Goal: Task Accomplishment & Management: Manage account settings

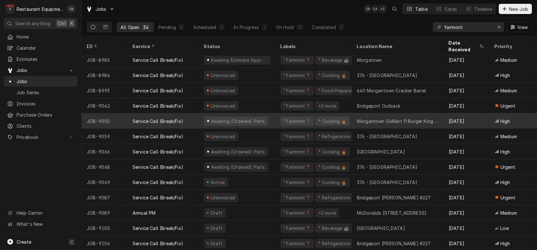
scroll to position [331, 0]
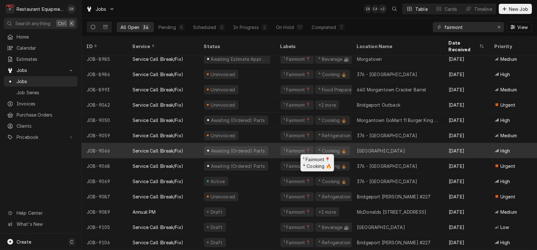
click at [281, 144] on div "¹ Fairmont📍 ⁴ Cooking 🔥" at bounding box center [313, 150] width 77 height 15
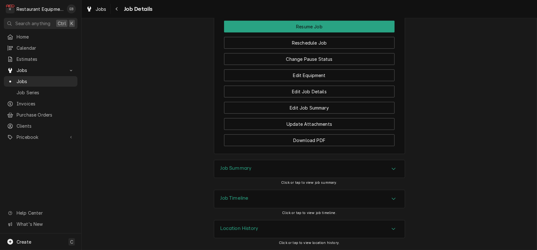
scroll to position [1125, 0]
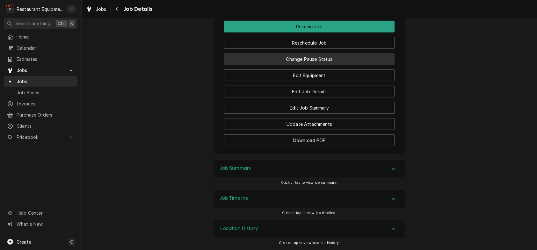
click at [319, 65] on button "Change Pause Status" at bounding box center [309, 59] width 171 height 12
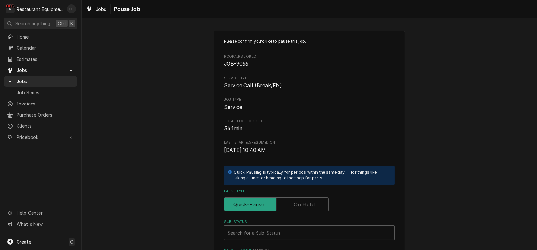
click at [307, 212] on label "Pause Type" at bounding box center [276, 205] width 105 height 14
click at [307, 212] on input "Pause Type" at bounding box center [276, 205] width 99 height 14
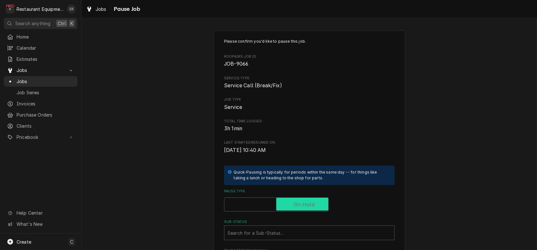
checkbox input "true"
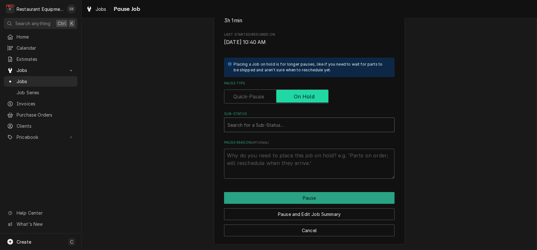
scroll to position [145, 0]
type textarea "x"
click at [288, 119] on div "Sub-Status" at bounding box center [310, 124] width 164 height 11
type input "rece"
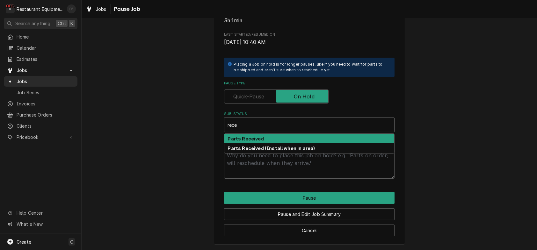
click at [260, 134] on div "Parts Received" at bounding box center [309, 139] width 170 height 10
type textarea "x"
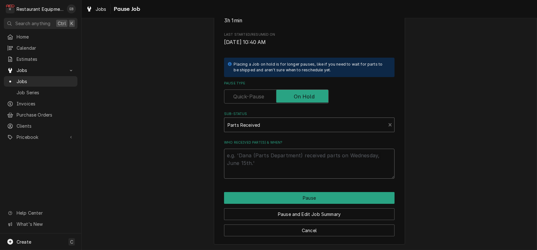
click at [265, 151] on textarea "Who received part(s) & when?" at bounding box center [309, 164] width 171 height 30
type textarea "x"
type textarea "P"
type textarea "x"
type textarea "Pa"
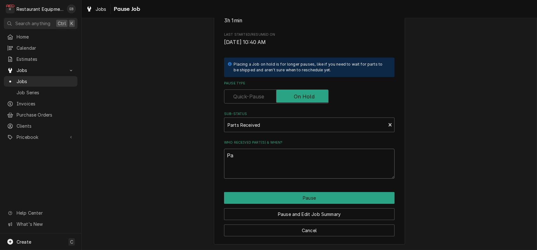
type textarea "x"
type textarea "Par"
type textarea "x"
type textarea "Part"
type textarea "x"
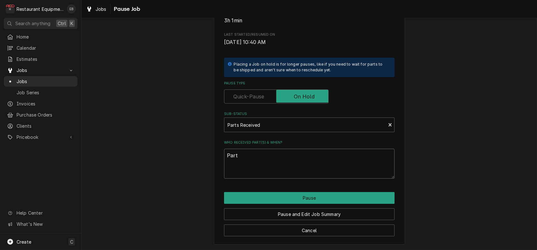
type textarea "Parts"
type textarea "x"
type textarea "Parts"
type textarea "x"
type textarea "Parts r"
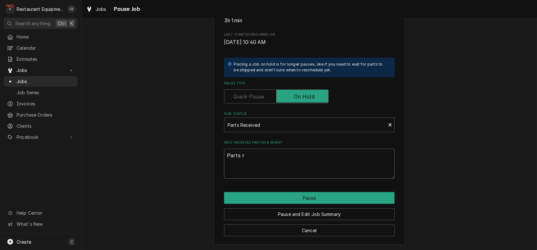
type textarea "x"
type textarea "Parts re"
type textarea "x"
type textarea "Parts rec"
type textarea "x"
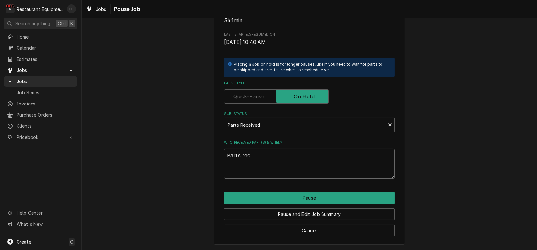
type textarea "Parts rece"
type textarea "x"
type textarea "Parts recei"
type textarea "x"
type textarea "Parts receiv"
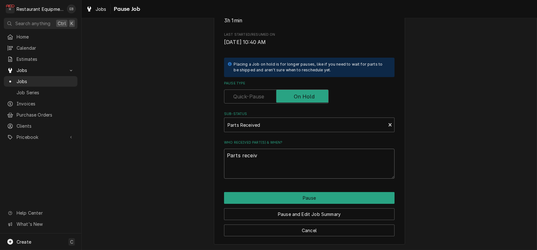
type textarea "x"
type textarea "Parts received"
type textarea "x"
type textarea "Parts receivedf"
type textarea "x"
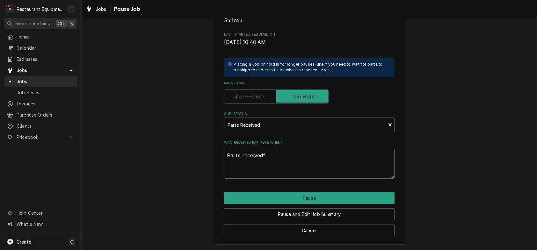
type textarea "Parts received"
type textarea "x"
type textarea "Parts received"
type textarea "x"
type textarea "Parts received a"
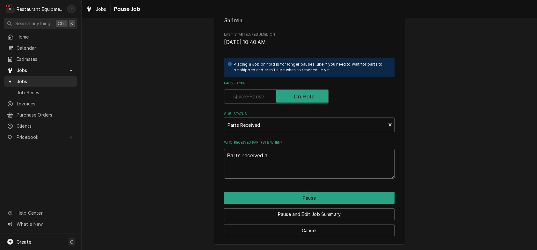
type textarea "x"
type textarea "Parts received at"
type textarea "x"
type textarea "Parts received at"
type textarea "x"
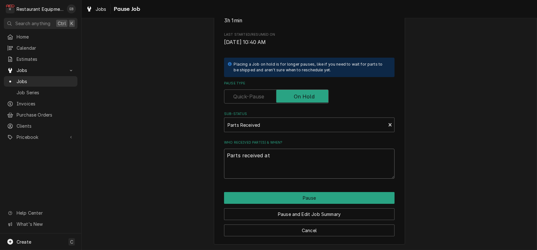
type textarea "Parts received at s"
type textarea "x"
type textarea "Parts received at st"
type textarea "x"
type textarea "Parts received at sto"
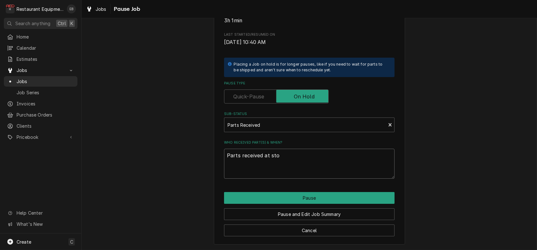
type textarea "x"
type textarea "Parts received at stor"
type textarea "x"
type textarea "Parts received at store"
type textarea "x"
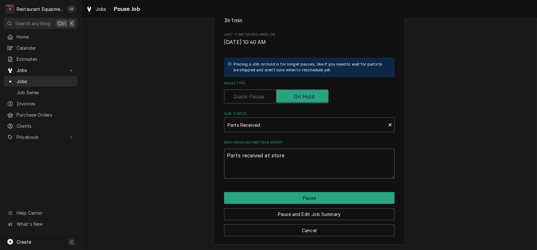
type textarea "Parts received at store"
type textarea "x"
type textarea "Parts received a1t store"
drag, startPoint x: 264, startPoint y: 151, endPoint x: 329, endPoint y: 157, distance: 65.3
click at [329, 157] on textarea "Parts received a1t store" at bounding box center [309, 164] width 171 height 30
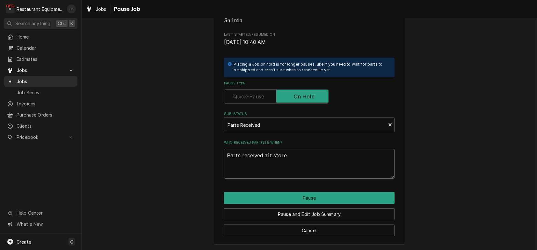
type textarea "x"
type textarea "Parts received a1t store 1"
type textarea "x"
type textarea "Parts received a1t store 10"
type textarea "x"
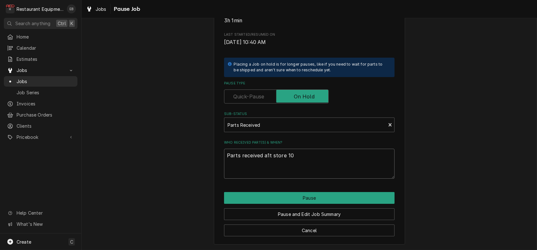
type textarea "Parts received a1t store 10/"
type textarea "x"
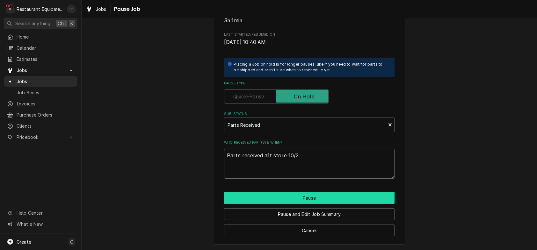
type textarea "Parts received a1t store 10/2"
click at [310, 192] on button "Pause" at bounding box center [309, 198] width 171 height 12
type textarea "x"
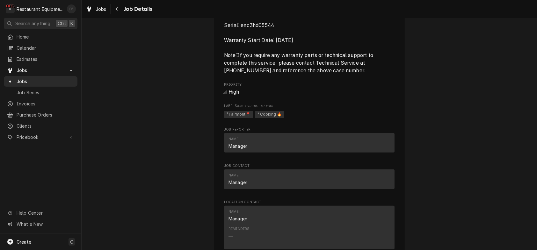
scroll to position [659, 0]
click at [100, 8] on div "Jobs" at bounding box center [96, 9] width 23 height 8
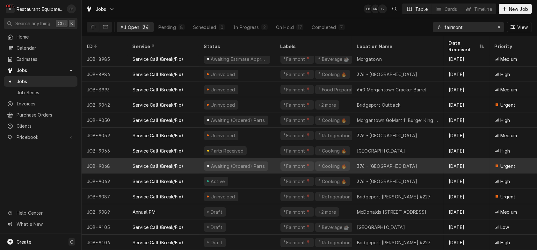
scroll to position [331, 0]
click at [281, 158] on div "¹ Fairmont📍 ⁴ Cooking 🔥" at bounding box center [313, 165] width 77 height 15
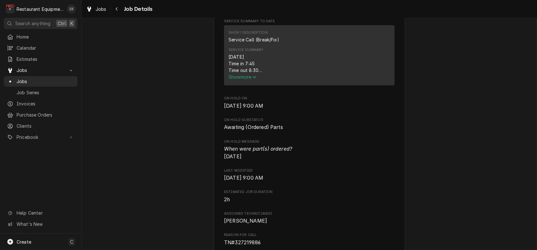
scroll to position [255, 0]
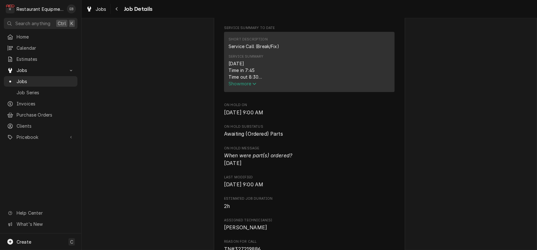
click at [236, 86] on span "Show more" at bounding box center [243, 83] width 28 height 5
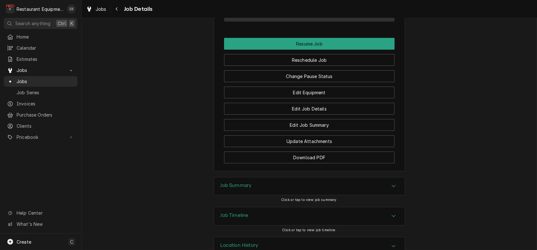
scroll to position [829, 0]
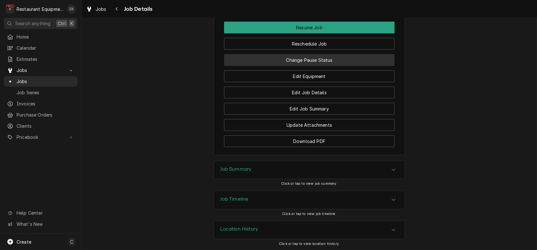
click at [298, 66] on button "Change Pause Status" at bounding box center [309, 60] width 171 height 12
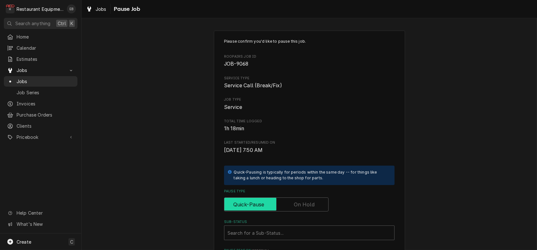
click at [288, 212] on input "Pause Type" at bounding box center [276, 205] width 99 height 14
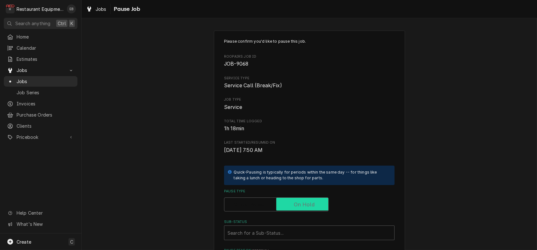
checkbox input "true"
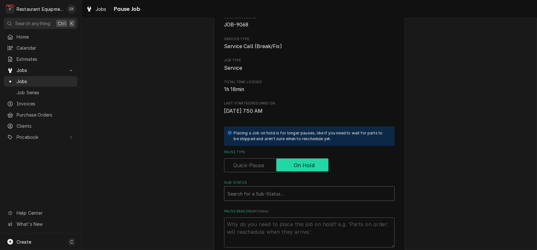
scroll to position [85, 0]
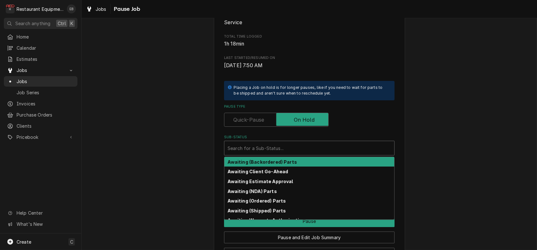
click at [269, 154] on div "Sub-Status" at bounding box center [310, 147] width 164 height 11
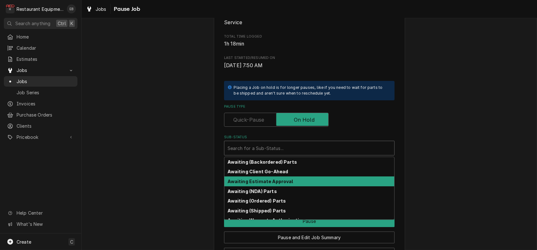
click at [263, 184] on strong "Awaiting Estimate Approval" at bounding box center [260, 181] width 65 height 5
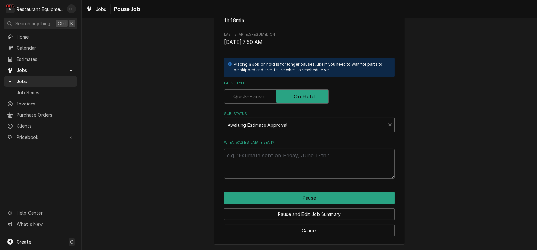
scroll to position [145, 0]
click at [264, 155] on textarea "When was estimate sent?" at bounding box center [309, 164] width 171 height 30
type textarea "x"
type textarea "I"
type textarea "x"
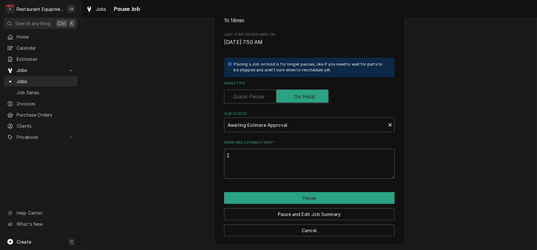
type textarea "Is"
type textarea "x"
type textarea "Iss"
type textarea "x"
type textarea "Issu"
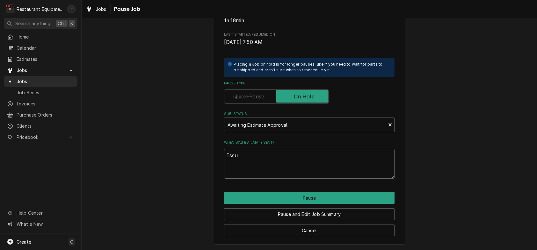
type textarea "x"
type textarea "Issue"
type textarea "x"
type textarea "Issued"
type textarea "x"
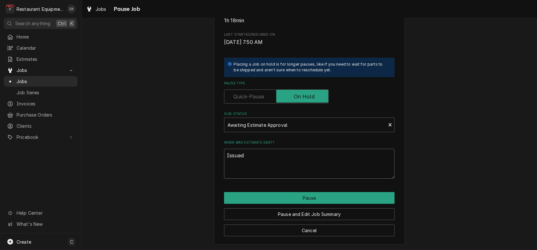
type textarea "Issued"
type textarea "x"
type textarea "Issued 9"
type textarea "x"
type textarea "Issued 9/"
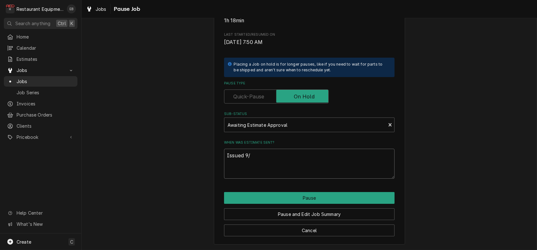
type textarea "x"
type textarea "Issued 9/3"
type textarea "x"
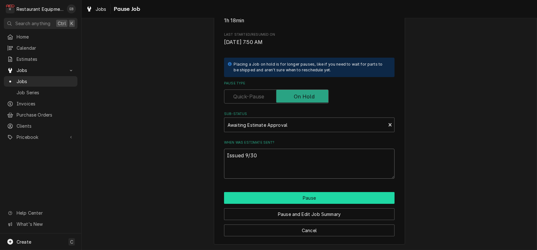
type textarea "Issued 9/30"
click at [271, 198] on button "Pause" at bounding box center [309, 198] width 171 height 12
type textarea "x"
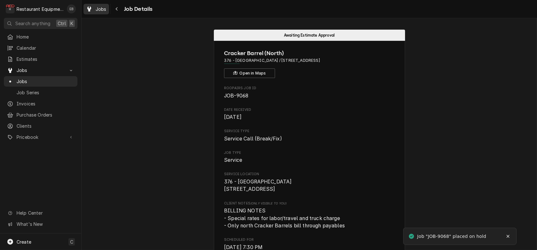
click at [102, 6] on span "Jobs" at bounding box center [101, 9] width 11 height 7
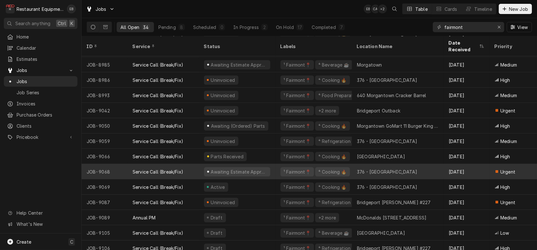
scroll to position [331, 0]
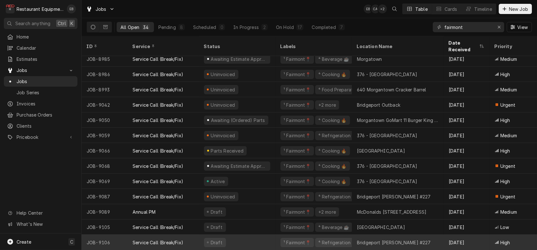
click at [237, 235] on div "Draft" at bounding box center [237, 242] width 77 height 15
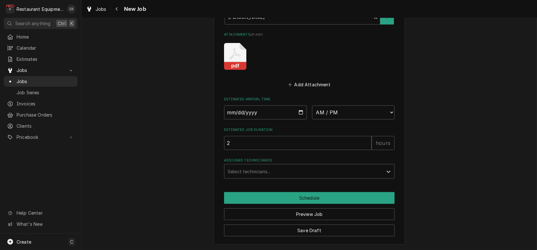
scroll to position [482, 0]
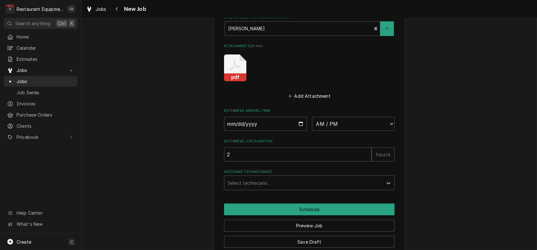
click at [230, 81] on icon "Attachments" at bounding box center [235, 68] width 22 height 27
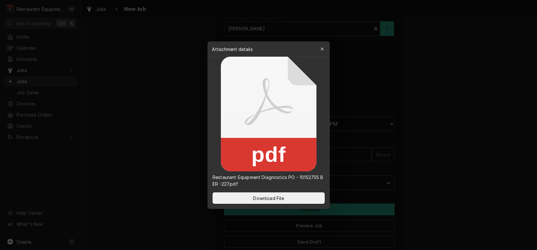
click at [262, 119] on icon at bounding box center [269, 114] width 96 height 115
click at [261, 199] on span "Download File" at bounding box center [268, 198] width 33 height 7
type textarea "x"
click at [323, 49] on div "button" at bounding box center [322, 49] width 6 height 6
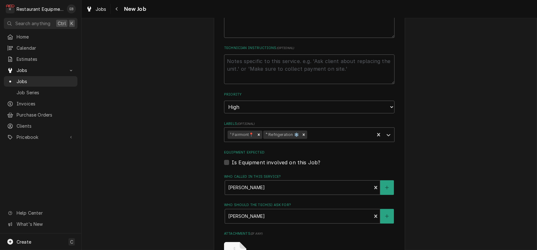
scroll to position [291, 0]
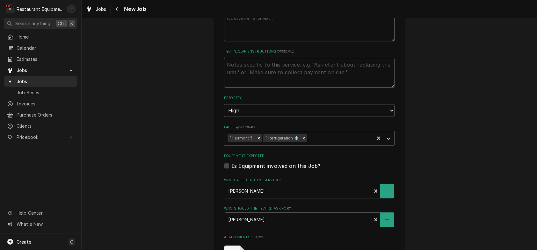
click at [237, 41] on textarea "Reason For Call" at bounding box center [309, 26] width 171 height 30
type textarea "W"
type textarea "x"
type textarea "WI"
type textarea "x"
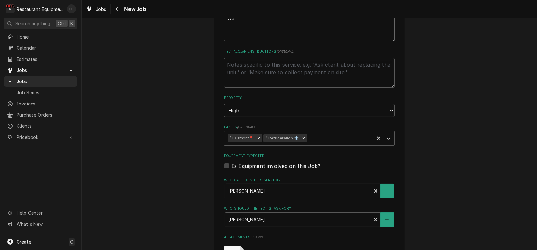
type textarea "WIF"
type textarea "x"
type textarea "WIF"
type textarea "x"
type textarea "WIF F"
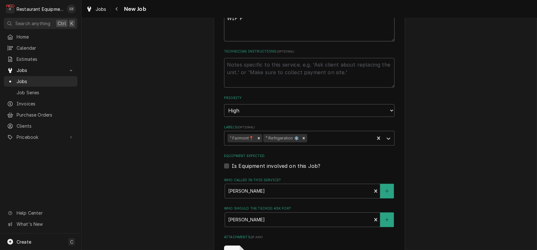
type textarea "x"
type textarea "WIF"
type textarea "x"
type textarea "WIF f"
type textarea "x"
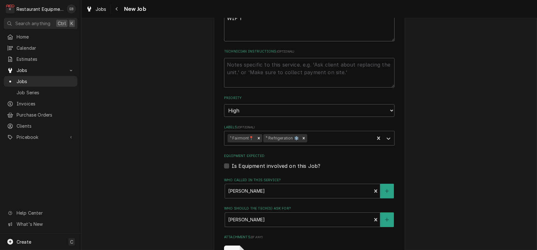
type textarea "WIF fu"
type textarea "x"
type textarea "WIF ful"
type textarea "x"
type textarea "WIF full"
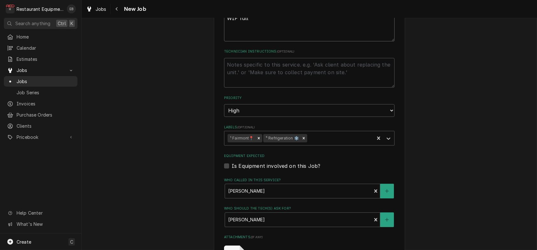
type textarea "x"
type textarea "WIF full"
type textarea "x"
type textarea "WIF full c"
type textarea "x"
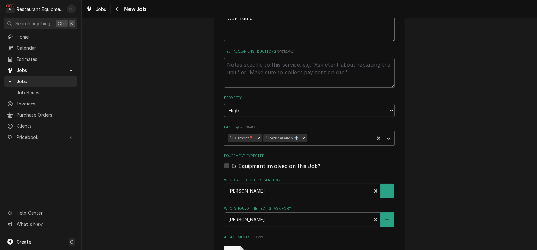
type textarea "WIF full co"
type textarea "x"
type textarea "WIF full com"
type textarea "x"
type textarea "WIF full comp"
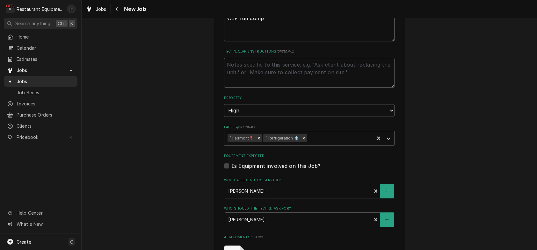
type textarea "x"
type textarea "WIF full compo"
type textarea "x"
type textarea "WIF full compon"
type textarea "x"
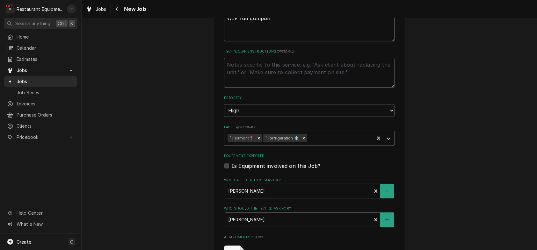
type textarea "WIF full compone"
type textarea "x"
type textarea "WIF full componen"
type textarea "x"
type textarea "WIF full component"
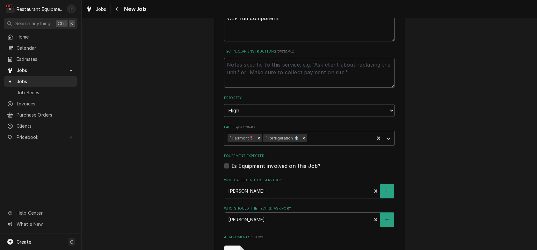
type textarea "x"
type textarea "WIF full component"
type textarea "x"
type textarea "WIF full component r"
type textarea "x"
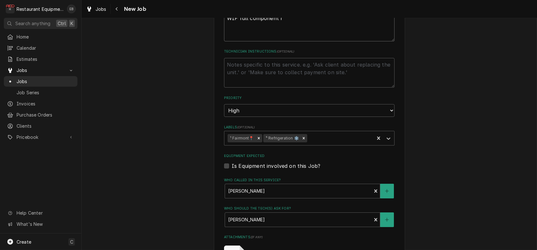
type textarea "WIF full component re"
type textarea "x"
type textarea "WIF full component rep"
type textarea "x"
type textarea "WIF full component repl"
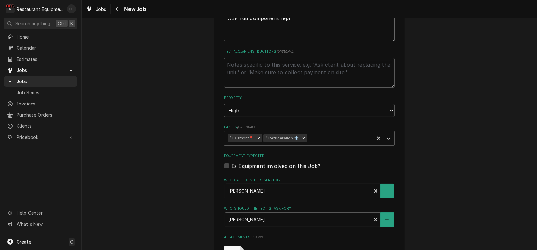
type textarea "x"
type textarea "WIF full component repla"
type textarea "x"
type textarea "WIF full component replac"
type textarea "x"
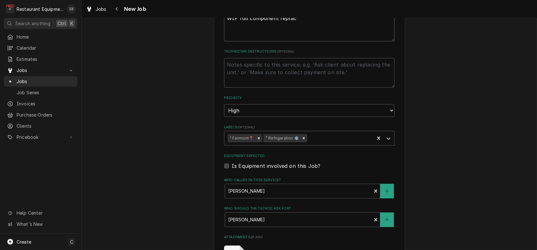
type textarea "WIF full component replace"
type textarea "x"
type textarea "WIF full component replacem"
type textarea "x"
type textarea "WIF full component replaceme"
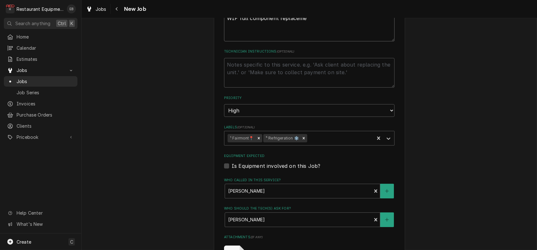
type textarea "x"
type textarea "WIF full component replacemen"
type textarea "x"
type textarea "WIF full component replacement"
type textarea "x"
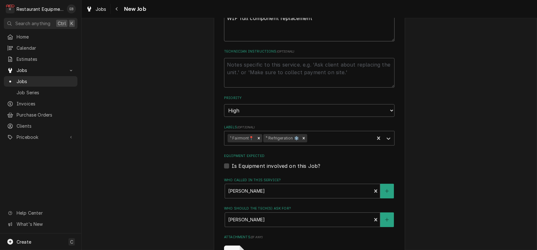
type textarea "WIF full component replacement"
type textarea "x"
type textarea "WIF full component replacement"
type textarea "x"
type textarea "WIF full component replacement/"
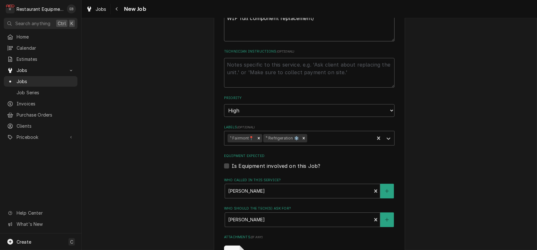
type textarea "x"
type textarea "WIF full component replacement/u"
type textarea "x"
type textarea "WIF full component replacement/up"
type textarea "x"
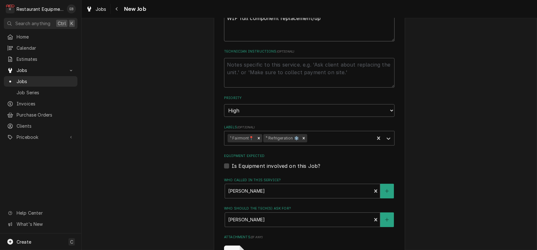
type textarea "WIF full component replacement/upg"
type textarea "x"
type textarea "WIF full component replacement/upgr"
type textarea "x"
type textarea "WIF full component replacement/upgra"
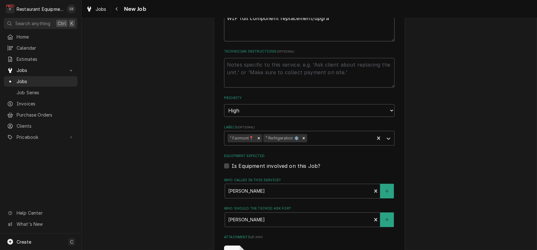
type textarea "x"
type textarea "WIF full component replacement/upgrad"
type textarea "x"
type textarea "WIF full component replacement/upgrade"
type textarea "x"
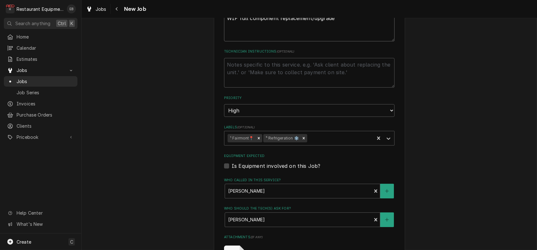
type textarea "WIF full component replacement/upgrade."
type textarea "x"
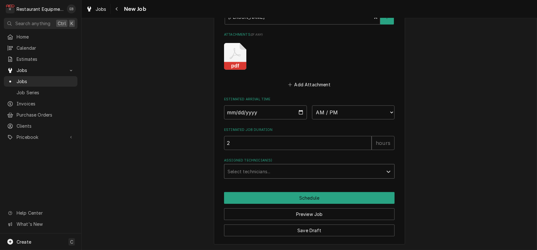
scroll to position [567, 0]
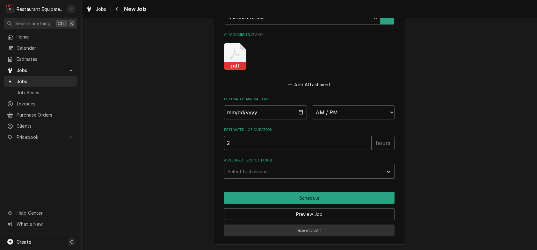
type textarea "WIF full component replacement/upgrade."
click at [303, 226] on button "Save Draft" at bounding box center [309, 231] width 171 height 12
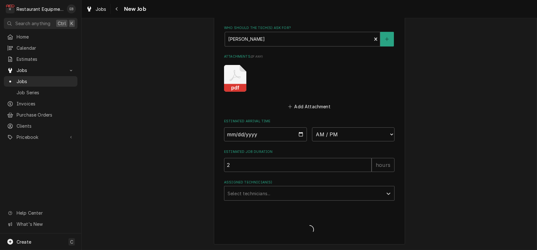
type textarea "x"
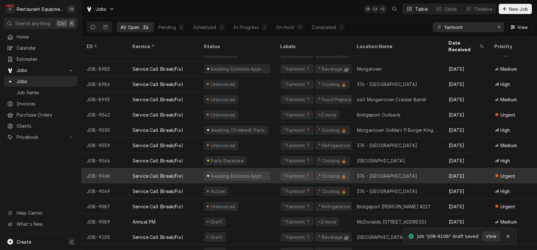
scroll to position [331, 0]
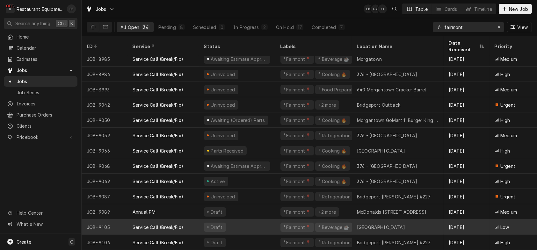
click at [274, 220] on div "Draft" at bounding box center [237, 227] width 77 height 15
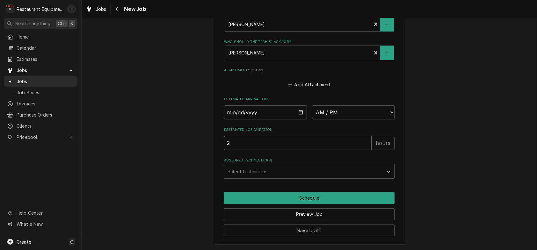
scroll to position [565, 0]
click at [300, 106] on input "Date" at bounding box center [265, 113] width 83 height 14
type textarea "x"
type input "2025-10-03"
type textarea "x"
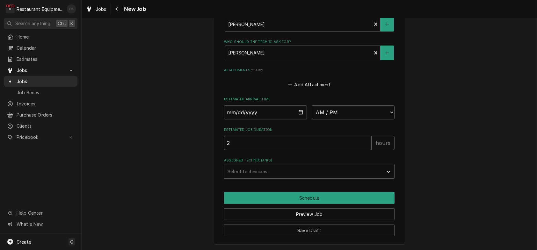
click at [376, 106] on select "AM / PM 6:00 AM 6:15 AM 6:30 AM 6:45 AM 7:00 AM 7:15 AM 7:30 AM 7:45 AM 8:00 AM…" at bounding box center [353, 113] width 83 height 14
select select "09:00:00"
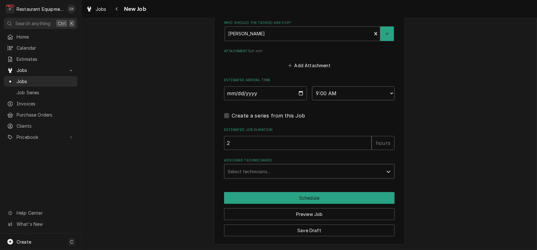
type textarea "x"
click at [272, 179] on div "Select technicians..." at bounding box center [303, 171] width 158 height 14
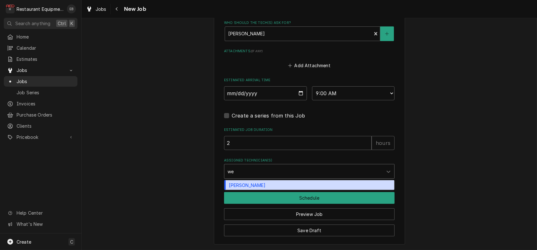
type input "wes"
click at [255, 190] on div "Wesley Fisher" at bounding box center [309, 185] width 170 height 10
type textarea "x"
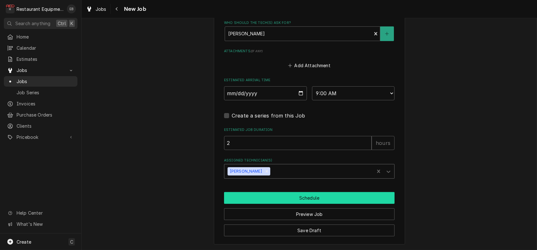
click at [259, 204] on button "Schedule" at bounding box center [309, 198] width 171 height 12
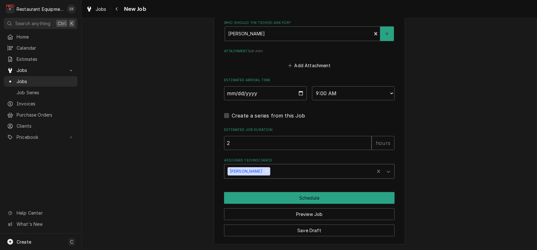
scroll to position [563, 0]
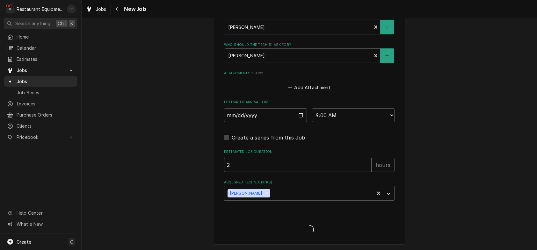
type textarea "x"
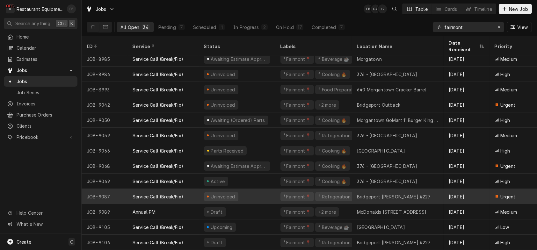
scroll to position [331, 0]
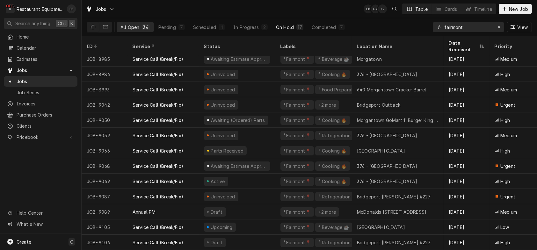
click at [294, 28] on div "On Hold" at bounding box center [285, 27] width 18 height 7
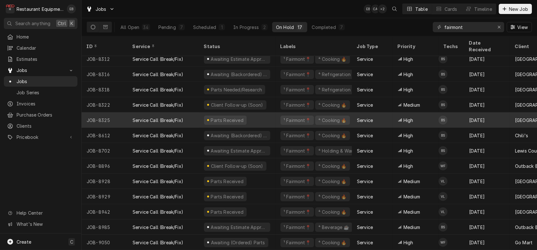
scroll to position [0, 0]
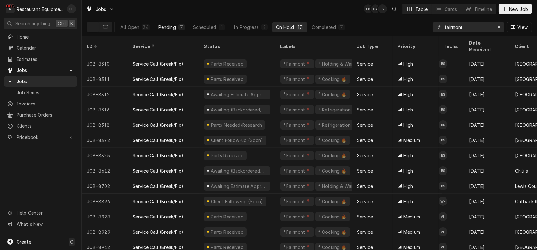
click at [189, 26] on button "Pending 7" at bounding box center [172, 27] width 34 height 10
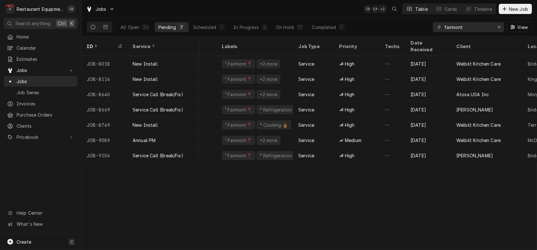
scroll to position [0, 58]
